Goal: Task Accomplishment & Management: Use online tool/utility

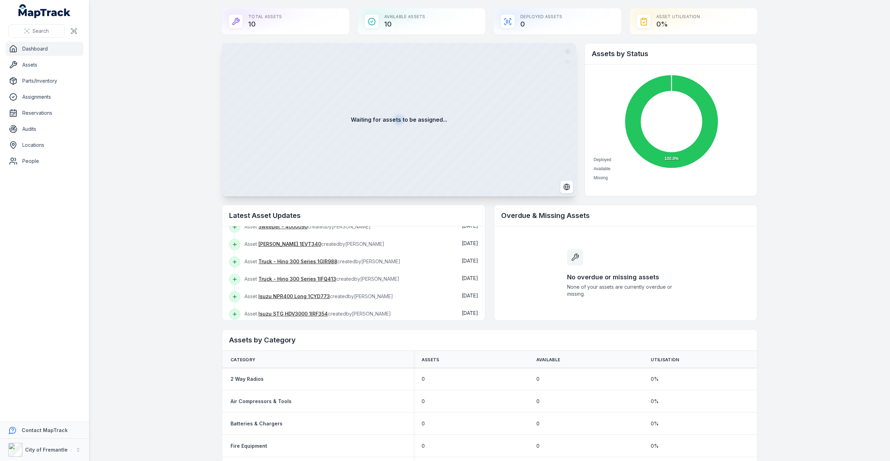
scroll to position [88, 0]
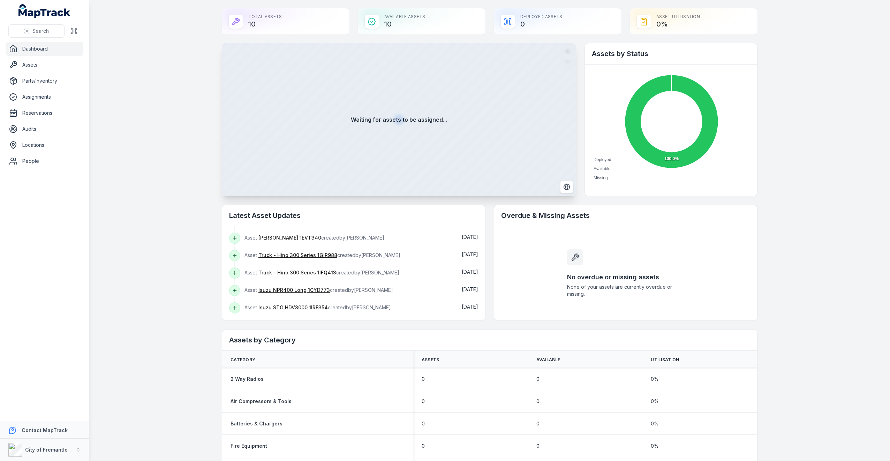
click at [420, 24] on div "Available Assets 10" at bounding box center [422, 21] width 128 height 26
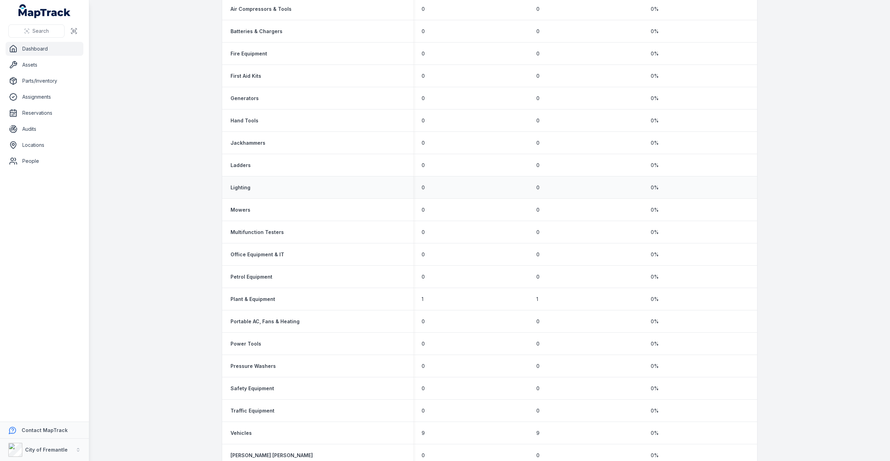
scroll to position [405, 0]
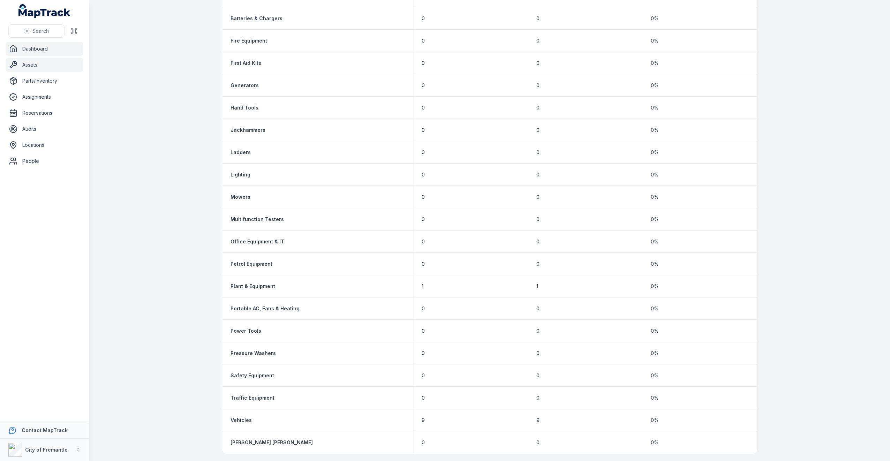
click at [36, 60] on link "Assets" at bounding box center [45, 65] width 78 height 14
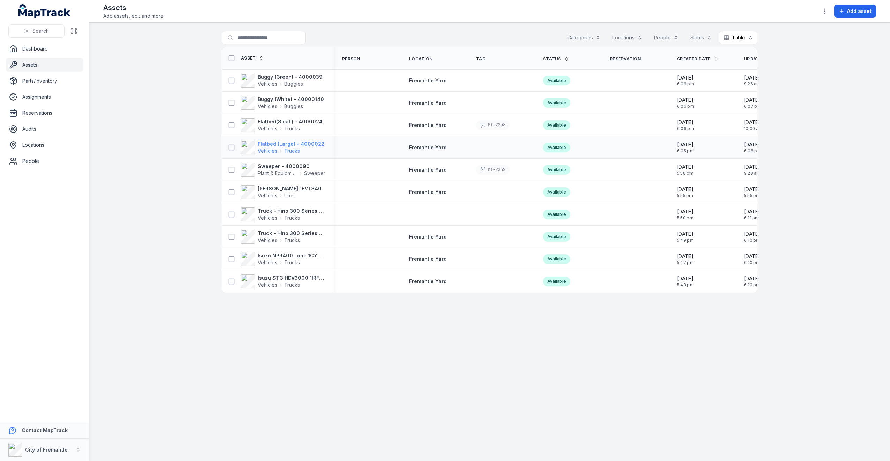
click at [294, 144] on strong "Flatbed (Large) - 4000022" at bounding box center [291, 144] width 67 height 7
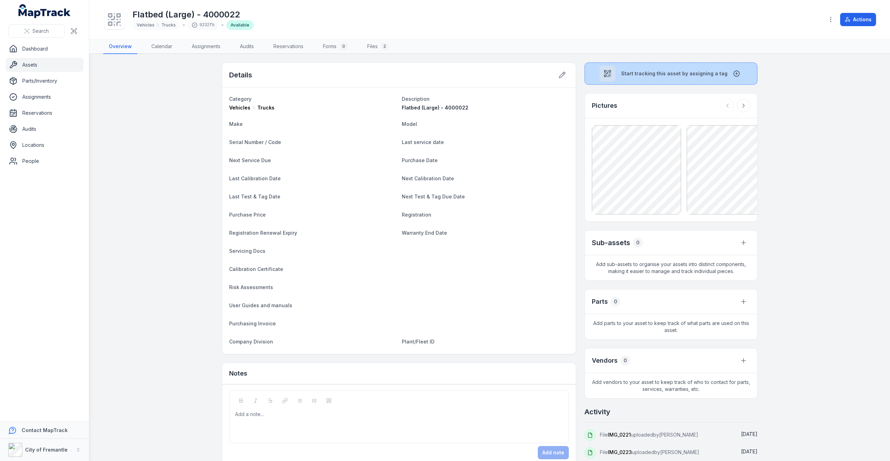
click at [657, 77] on button "Start tracking this asset by assigning a tag" at bounding box center [671, 73] width 173 height 22
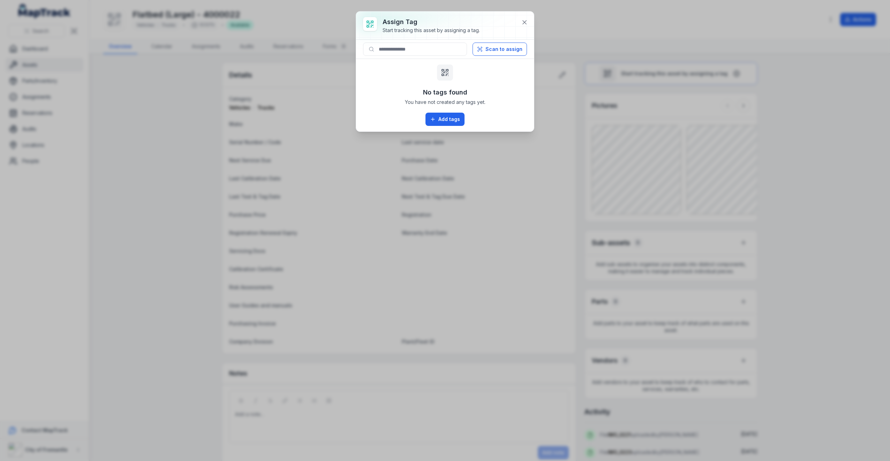
click at [669, 111] on div "Assign tag Start tracking this asset by assigning a tag. Scan to assign No tags…" at bounding box center [445, 230] width 890 height 461
click at [503, 50] on button "Scan to assign" at bounding box center [500, 49] width 54 height 13
